Goal: Task Accomplishment & Management: Complete application form

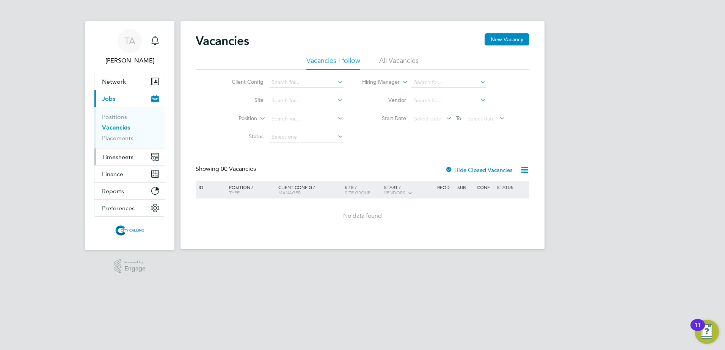
click at [129, 158] on span "Timesheets" at bounding box center [117, 157] width 31 height 7
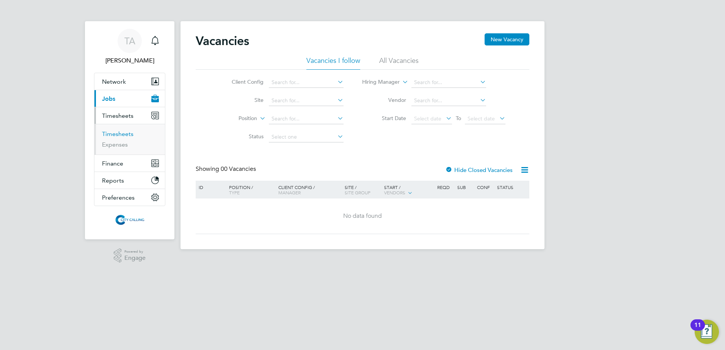
click at [123, 132] on link "Timesheets" at bounding box center [117, 133] width 31 height 7
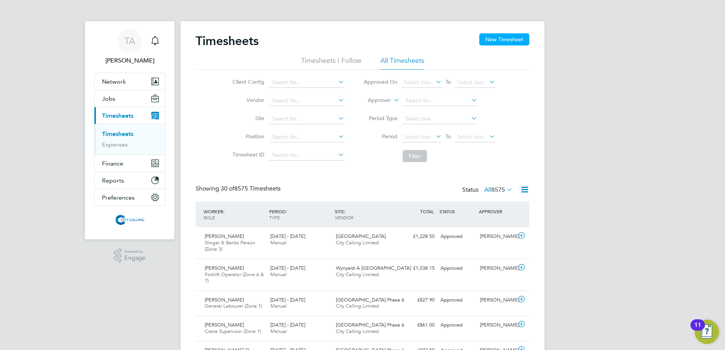
click at [500, 41] on button "New Timesheet" at bounding box center [504, 39] width 50 height 12
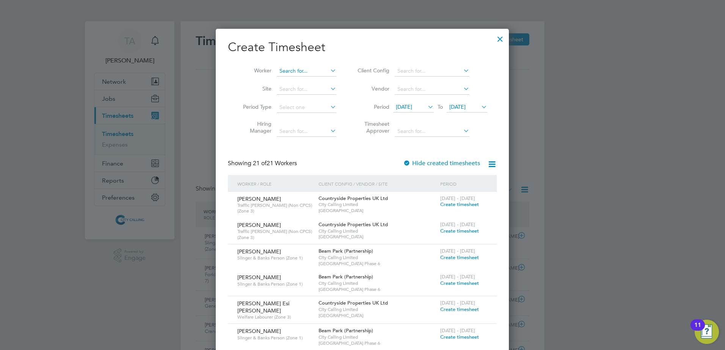
click at [294, 70] on input at bounding box center [307, 71] width 60 height 11
click at [408, 163] on div at bounding box center [407, 164] width 8 height 8
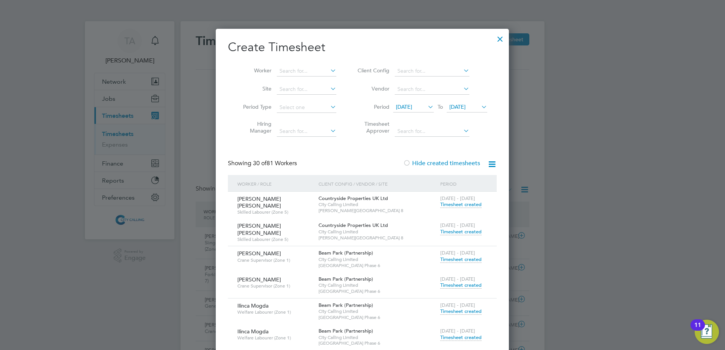
click at [412, 107] on span "[DATE]" at bounding box center [404, 107] width 16 height 7
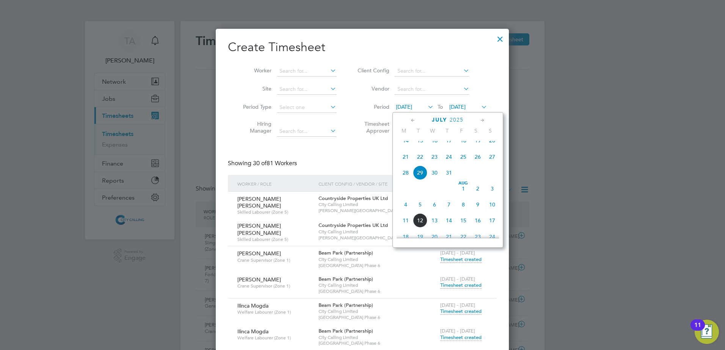
click at [413, 121] on icon at bounding box center [413, 120] width 7 height 8
click at [488, 198] on span "22" at bounding box center [492, 192] width 14 height 14
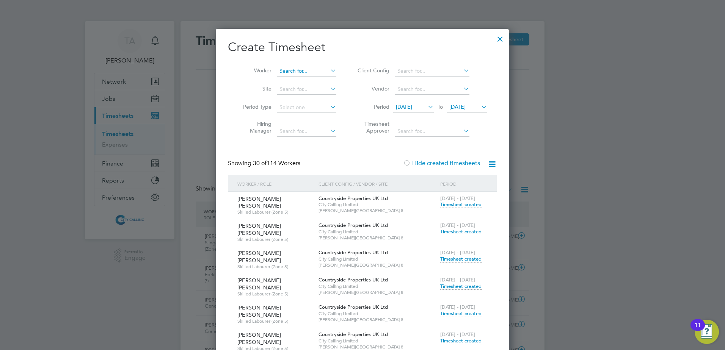
click at [290, 70] on input at bounding box center [307, 71] width 60 height 11
click at [300, 79] on li "[PERSON_NAME]" at bounding box center [306, 81] width 61 height 10
type input "[PERSON_NAME]"
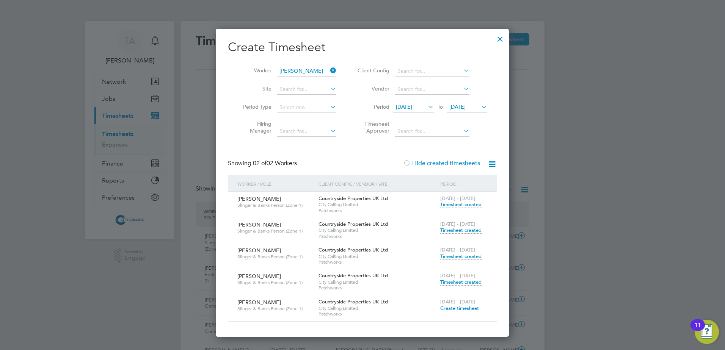
click at [468, 206] on span "Timesheet created" at bounding box center [460, 204] width 41 height 7
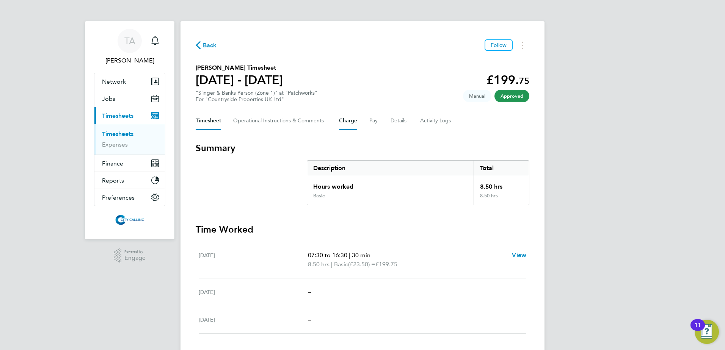
click at [354, 121] on button "Charge" at bounding box center [348, 121] width 18 height 18
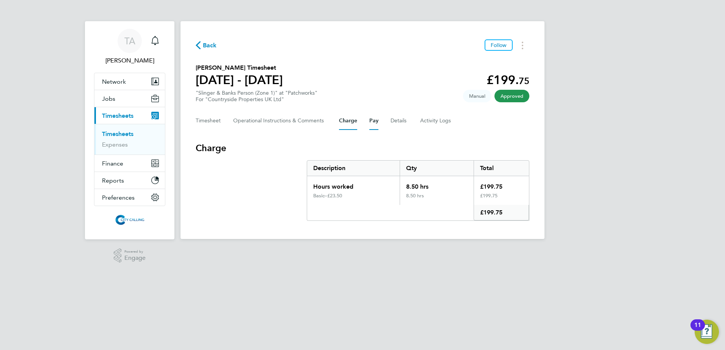
click at [373, 120] on button "Pay" at bounding box center [373, 121] width 9 height 18
click at [212, 44] on span "Back" at bounding box center [210, 45] width 14 height 9
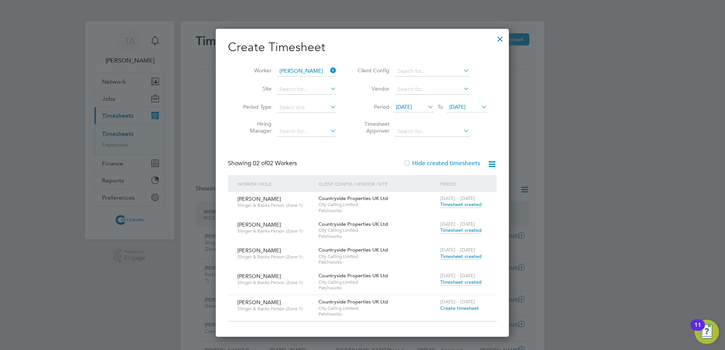
click at [463, 229] on span "Timesheet created" at bounding box center [460, 230] width 41 height 7
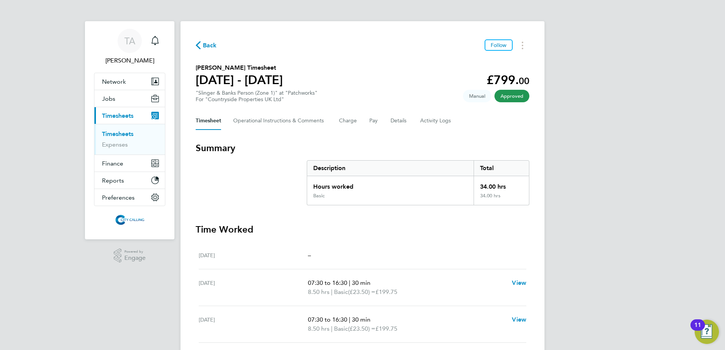
click at [207, 44] on span "Back" at bounding box center [210, 45] width 14 height 9
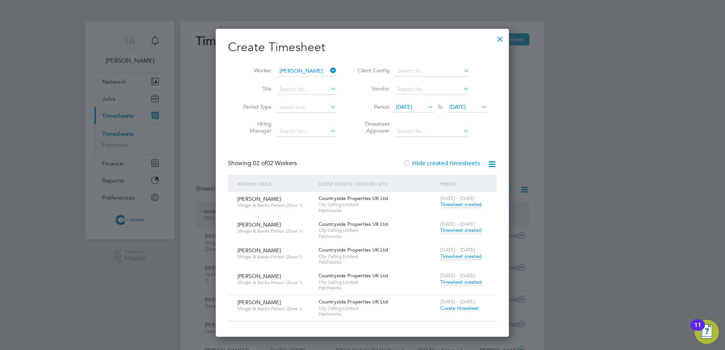
click at [474, 259] on span "Timesheet created" at bounding box center [460, 256] width 41 height 7
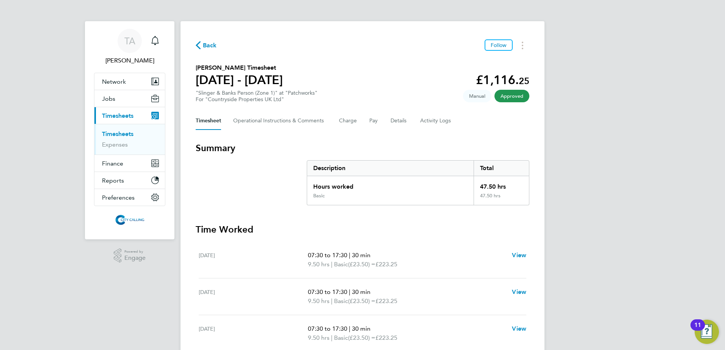
click at [202, 44] on span "Back" at bounding box center [206, 44] width 21 height 7
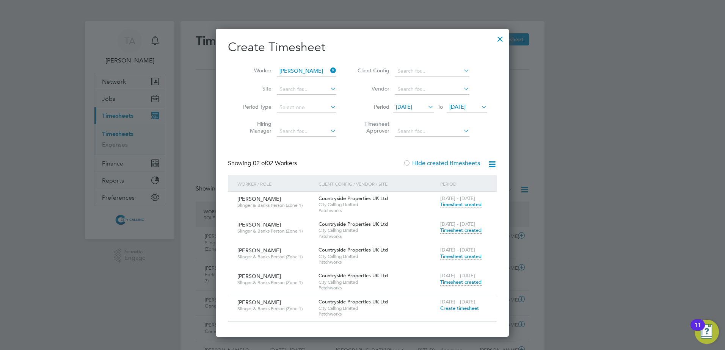
click at [329, 71] on icon at bounding box center [329, 70] width 0 height 11
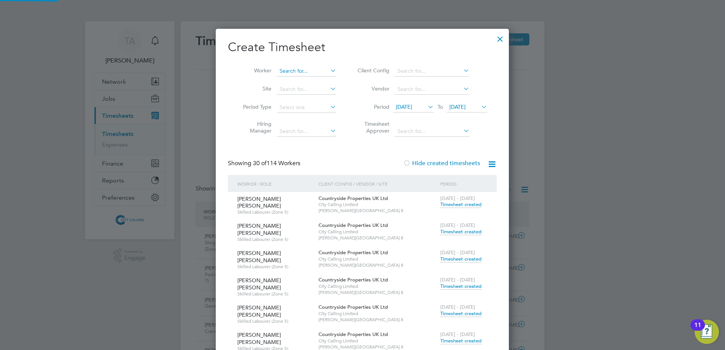
click at [303, 70] on input at bounding box center [307, 71] width 60 height 11
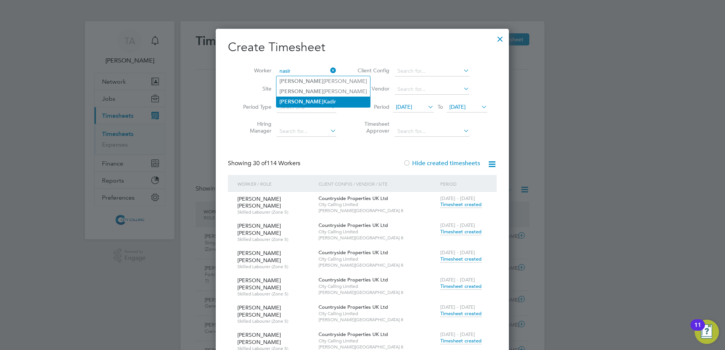
click at [320, 100] on li "[PERSON_NAME]" at bounding box center [323, 102] width 94 height 10
type input "[PERSON_NAME]"
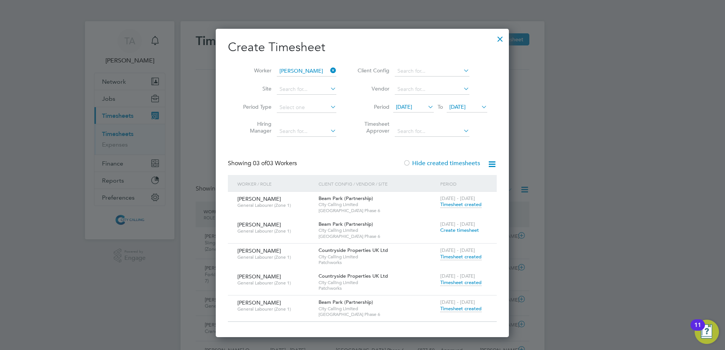
click at [464, 205] on span "Timesheet created" at bounding box center [460, 204] width 41 height 7
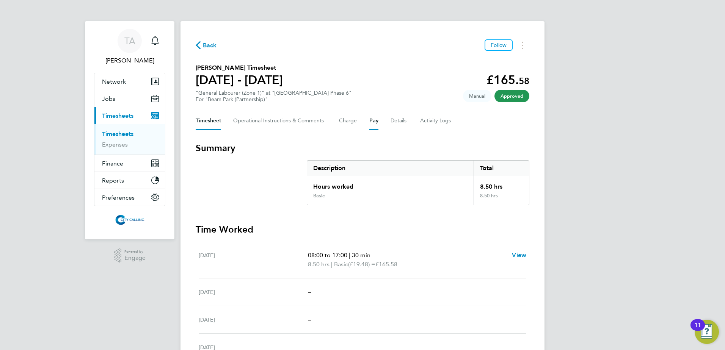
click at [374, 122] on button "Pay" at bounding box center [373, 121] width 9 height 18
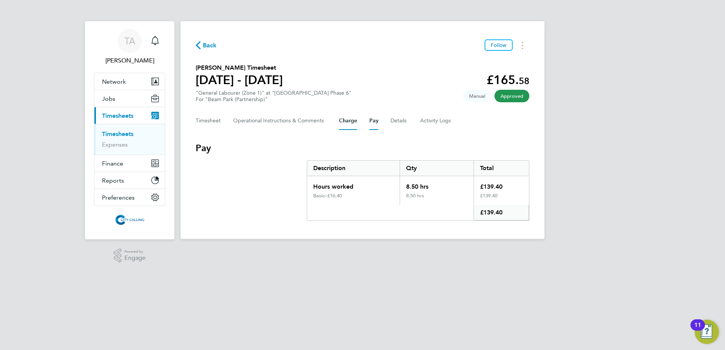
click at [349, 122] on button "Charge" at bounding box center [348, 121] width 18 height 18
click at [372, 120] on button "Pay" at bounding box center [373, 121] width 9 height 18
click at [212, 47] on span "Back" at bounding box center [210, 45] width 14 height 9
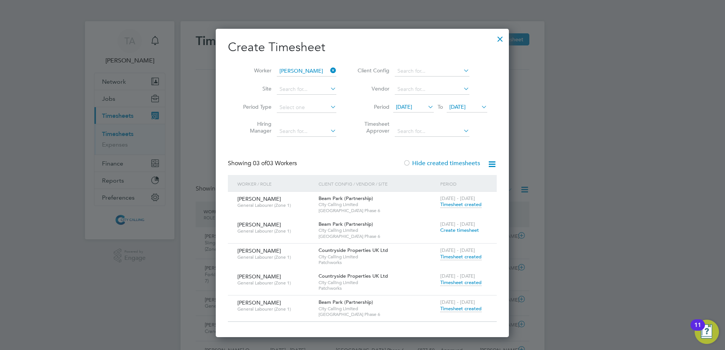
click at [473, 229] on span "Create timesheet" at bounding box center [459, 230] width 39 height 6
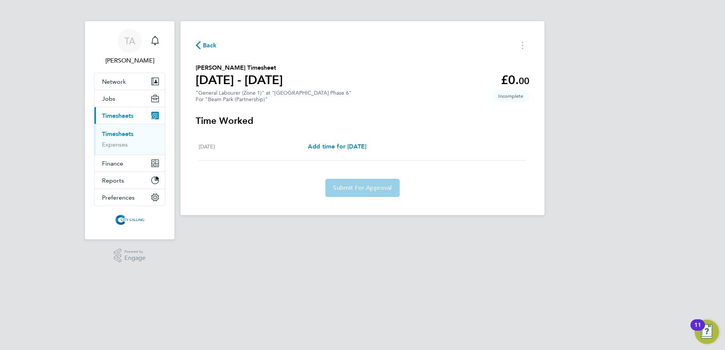
click at [207, 45] on span "Back" at bounding box center [210, 45] width 14 height 9
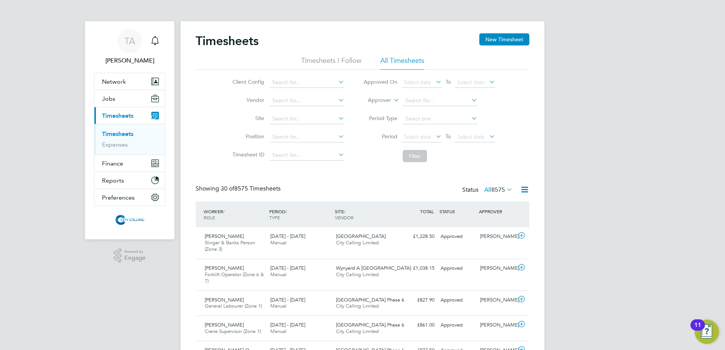
click at [127, 133] on link "Timesheets" at bounding box center [117, 133] width 31 height 7
click at [515, 39] on button "New Timesheet" at bounding box center [504, 39] width 50 height 12
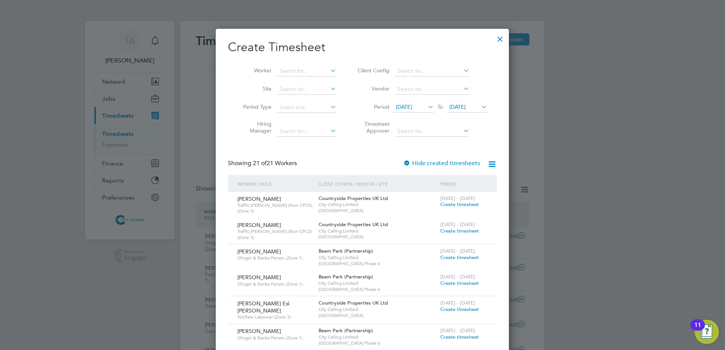
click at [426, 109] on icon at bounding box center [426, 107] width 0 height 11
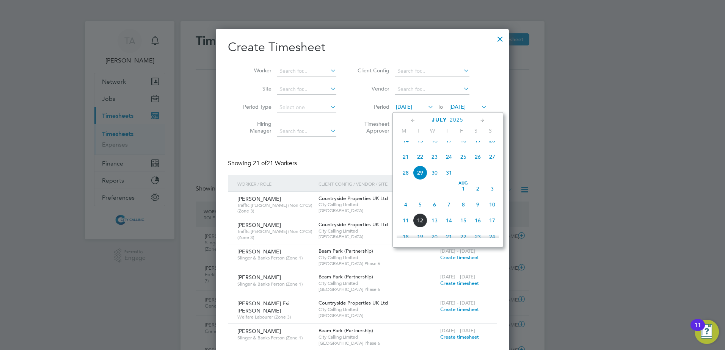
click at [415, 119] on icon at bounding box center [413, 120] width 7 height 8
click at [495, 196] on span "22" at bounding box center [492, 192] width 14 height 14
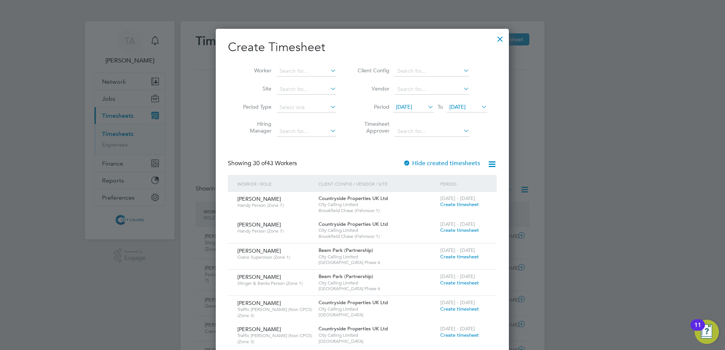
click at [409, 161] on div at bounding box center [407, 164] width 8 height 8
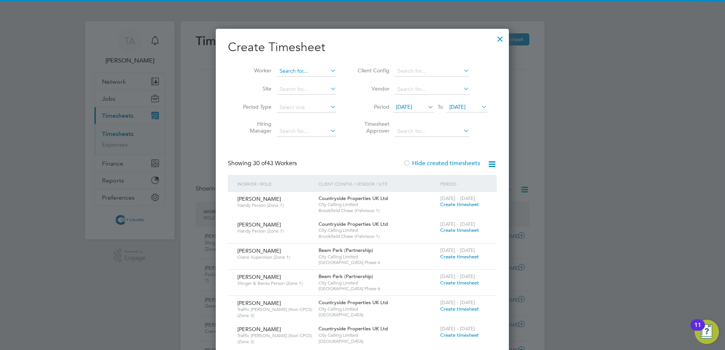
click at [303, 72] on input at bounding box center [307, 71] width 60 height 11
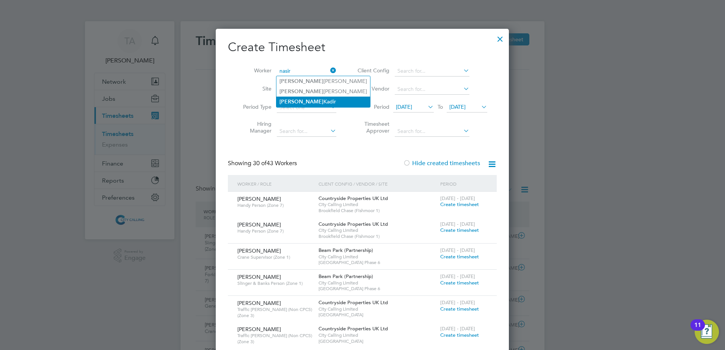
click at [311, 97] on li "[PERSON_NAME]" at bounding box center [323, 102] width 94 height 10
type input "[PERSON_NAME]"
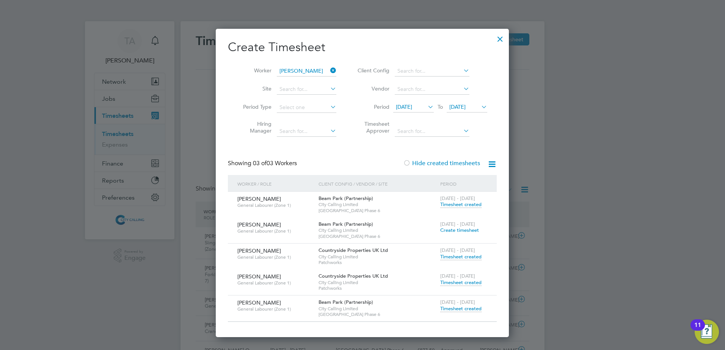
click at [453, 203] on span "Timesheet created" at bounding box center [460, 204] width 41 height 7
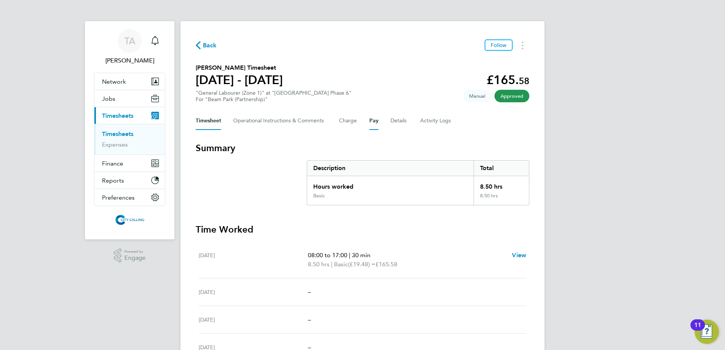
click at [374, 122] on button "Pay" at bounding box center [373, 121] width 9 height 18
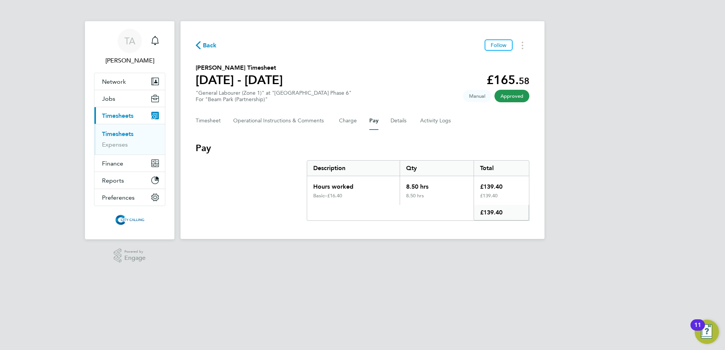
click at [210, 42] on span "Back" at bounding box center [210, 45] width 14 height 9
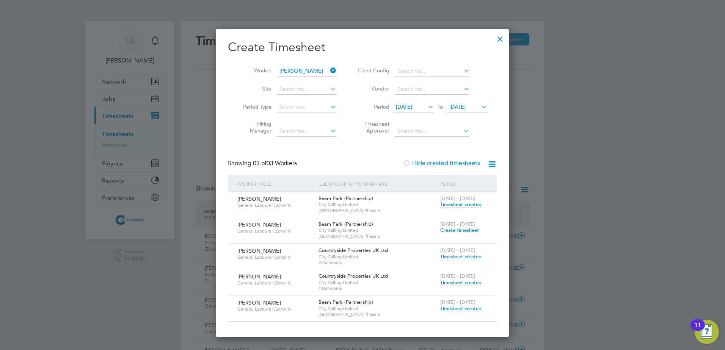
click at [464, 229] on span "Create timesheet" at bounding box center [459, 230] width 39 height 6
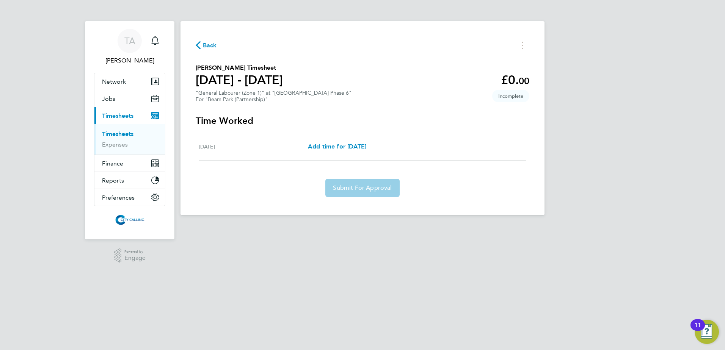
click at [209, 46] on span "Back" at bounding box center [210, 45] width 14 height 9
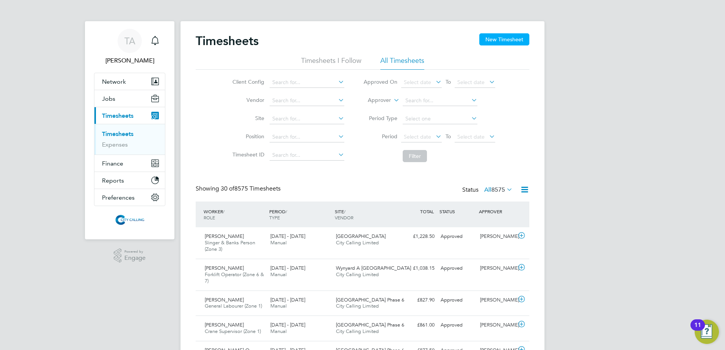
click at [510, 41] on button "New Timesheet" at bounding box center [504, 39] width 50 height 12
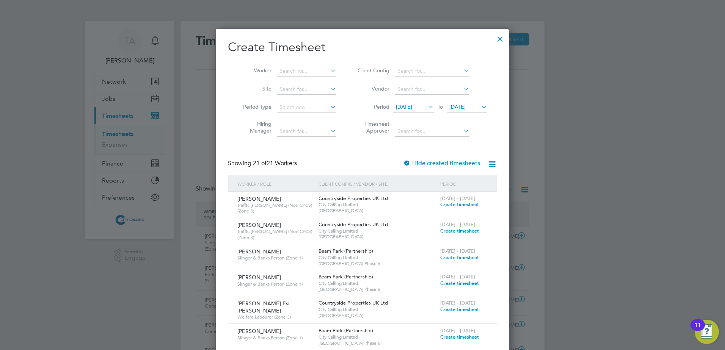
click at [410, 162] on div at bounding box center [407, 164] width 8 height 8
click at [407, 102] on div "[DATE] To [DATE]" at bounding box center [440, 107] width 94 height 11
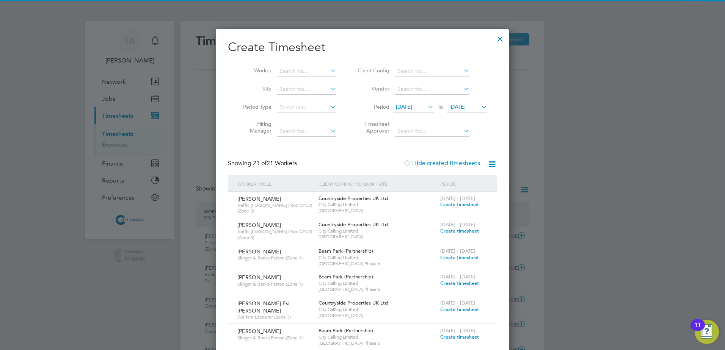
click at [407, 104] on span "[DATE]" at bounding box center [404, 107] width 16 height 7
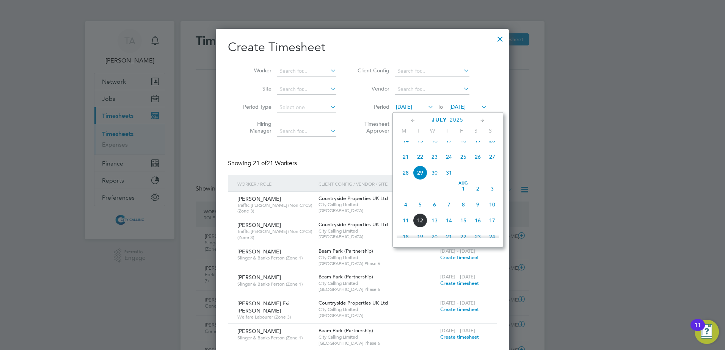
click at [414, 121] on icon at bounding box center [413, 120] width 7 height 8
click at [494, 196] on span "22" at bounding box center [492, 192] width 14 height 14
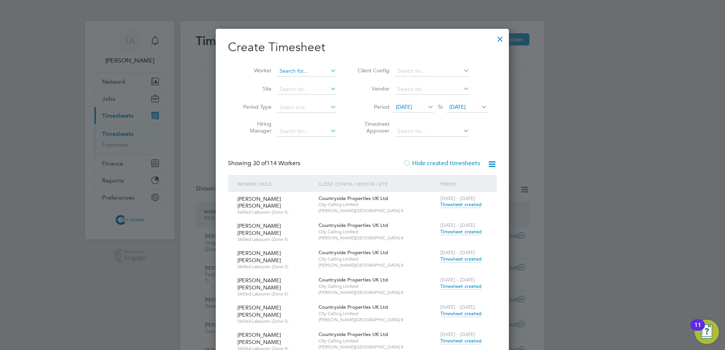
click at [296, 67] on input at bounding box center [307, 71] width 60 height 11
click at [311, 99] on li "[PERSON_NAME]" at bounding box center [323, 102] width 94 height 10
type input "[PERSON_NAME]"
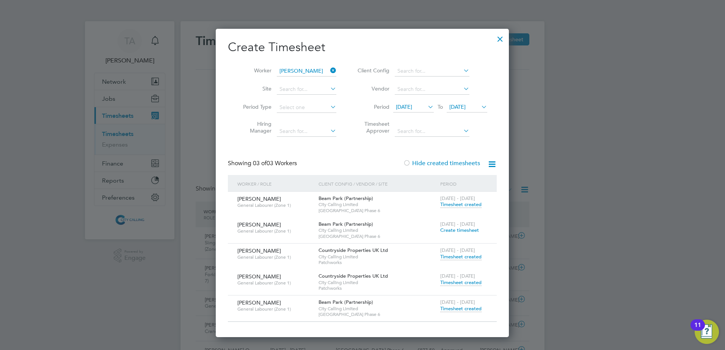
click at [458, 256] on span "Timesheet created" at bounding box center [460, 257] width 41 height 7
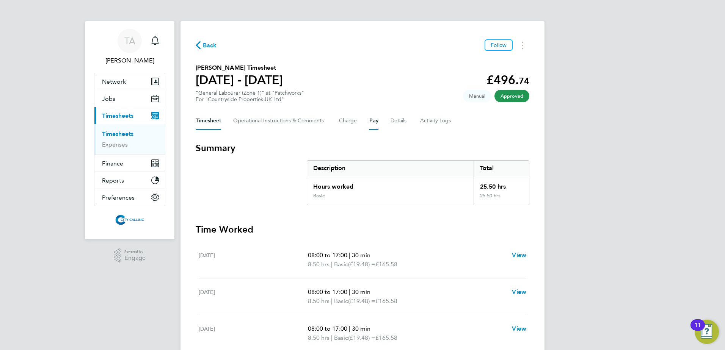
click at [375, 120] on button "Pay" at bounding box center [373, 121] width 9 height 18
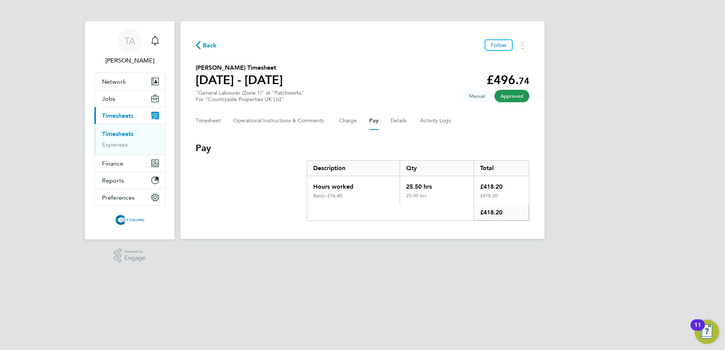
click at [205, 45] on span "Back" at bounding box center [210, 45] width 14 height 9
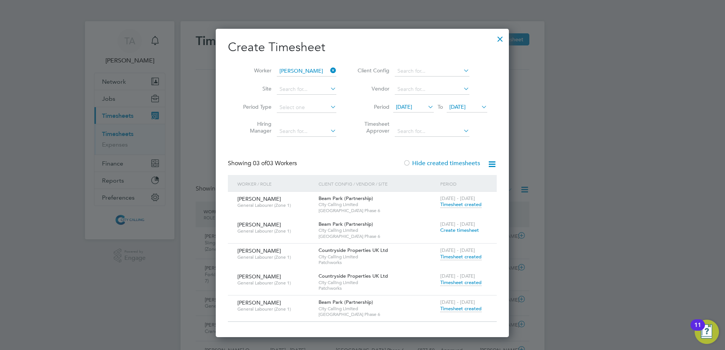
click at [472, 284] on span "Timesheet created" at bounding box center [460, 282] width 41 height 7
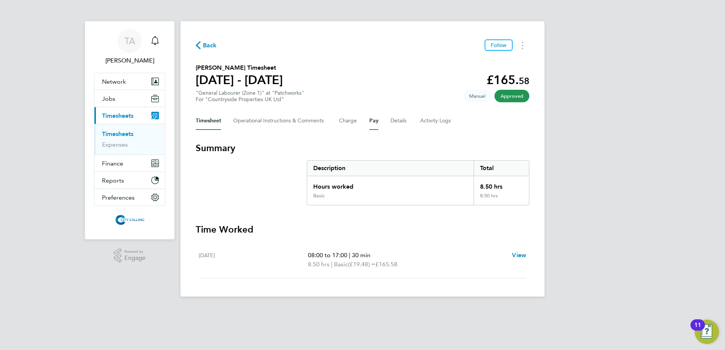
click at [378, 124] on button "Pay" at bounding box center [373, 121] width 9 height 18
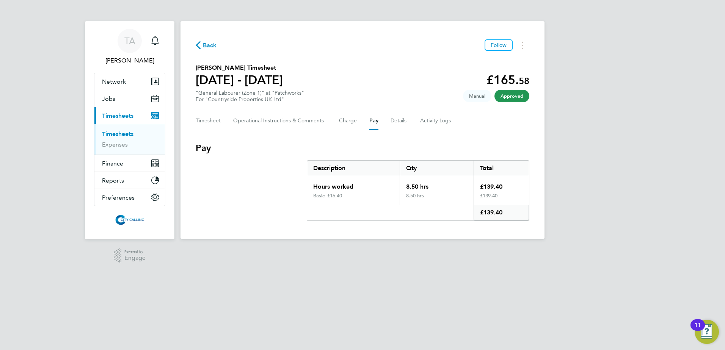
click at [213, 43] on span "Back" at bounding box center [210, 45] width 14 height 9
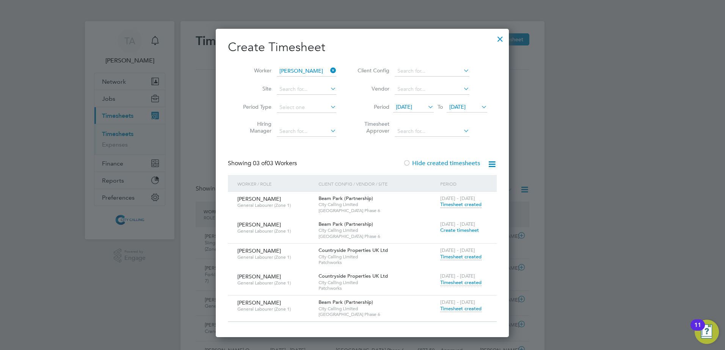
click at [469, 309] on span "Timesheet created" at bounding box center [460, 309] width 41 height 7
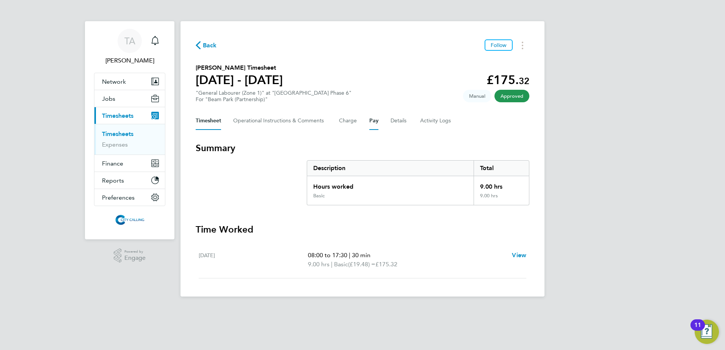
click at [369, 118] on button "Pay" at bounding box center [373, 121] width 9 height 18
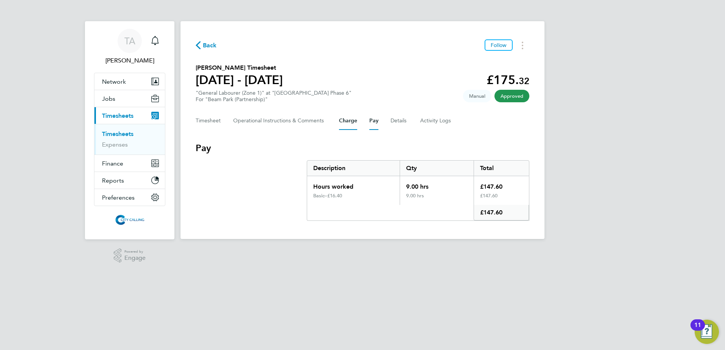
click at [344, 118] on button "Charge" at bounding box center [348, 121] width 18 height 18
click at [373, 119] on button "Pay" at bounding box center [373, 121] width 9 height 18
click at [347, 120] on button "Charge" at bounding box center [348, 121] width 18 height 18
click at [373, 119] on button "Pay" at bounding box center [373, 121] width 9 height 18
drag, startPoint x: 345, startPoint y: 247, endPoint x: 323, endPoint y: 246, distance: 21.6
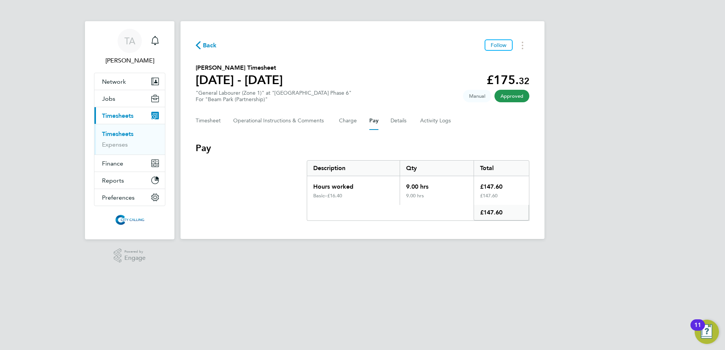
click at [345, 247] on app-footer at bounding box center [363, 245] width 364 height 12
click at [239, 187] on section "Pay Description Qty Total Hours worked 9.00 hrs £147.60 Basic – £16.40 9.00 hrs…" at bounding box center [363, 181] width 334 height 79
click at [205, 46] on span "Back" at bounding box center [210, 45] width 14 height 9
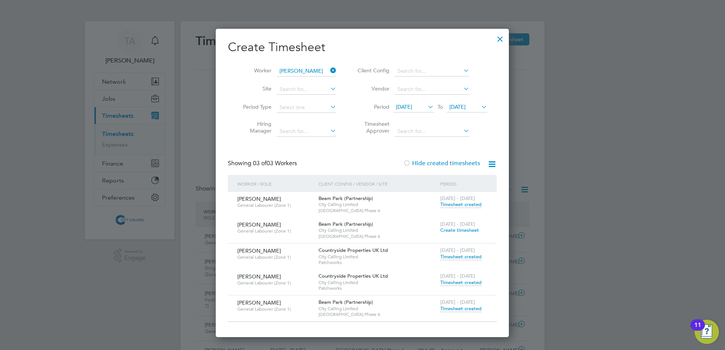
scroll to position [25, 66]
click at [471, 283] on span "Timesheet created" at bounding box center [460, 282] width 41 height 7
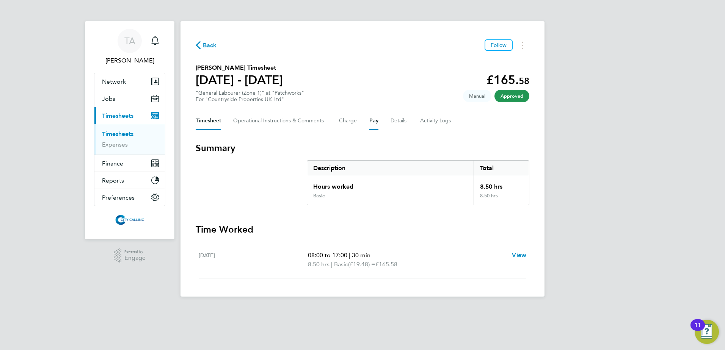
click at [372, 120] on button "Pay" at bounding box center [373, 121] width 9 height 18
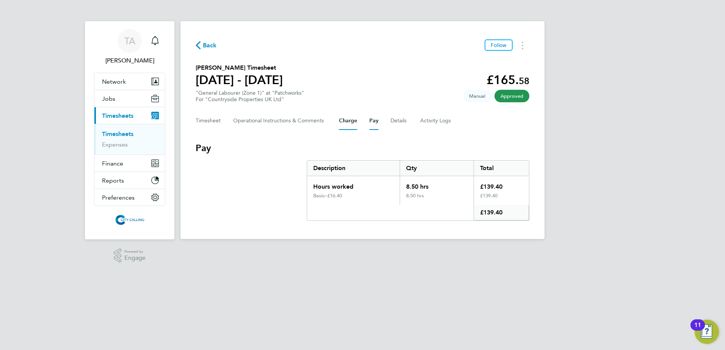
click at [353, 121] on button "Charge" at bounding box center [348, 121] width 18 height 18
click at [209, 45] on span "Back" at bounding box center [210, 45] width 14 height 9
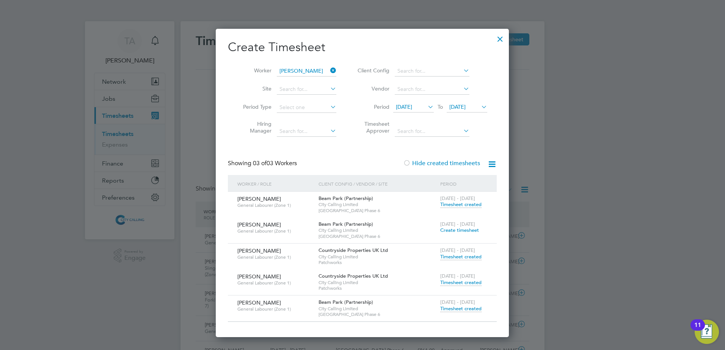
scroll to position [19, 66]
click at [458, 311] on span "Timesheet created" at bounding box center [460, 309] width 41 height 7
